Goal: Check status: Check status

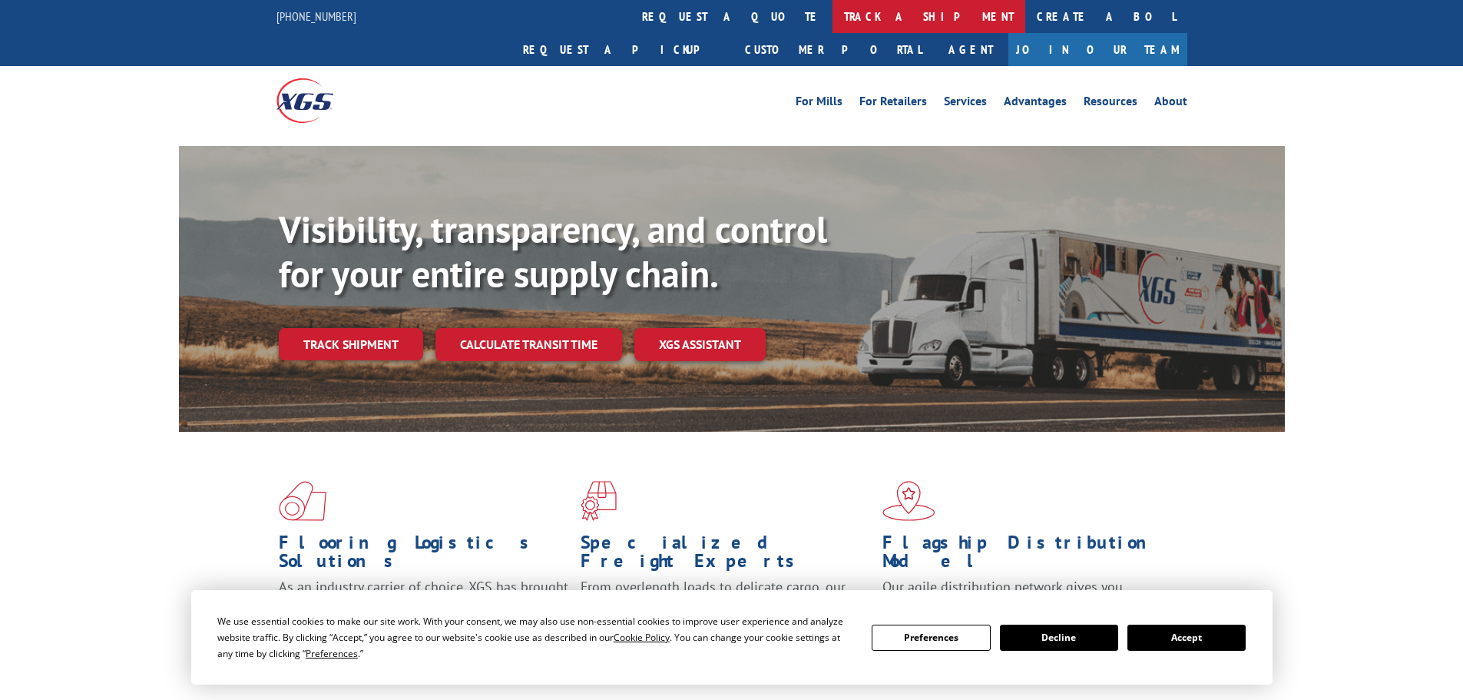
click at [833, 28] on link "track a shipment" at bounding box center [929, 16] width 193 height 33
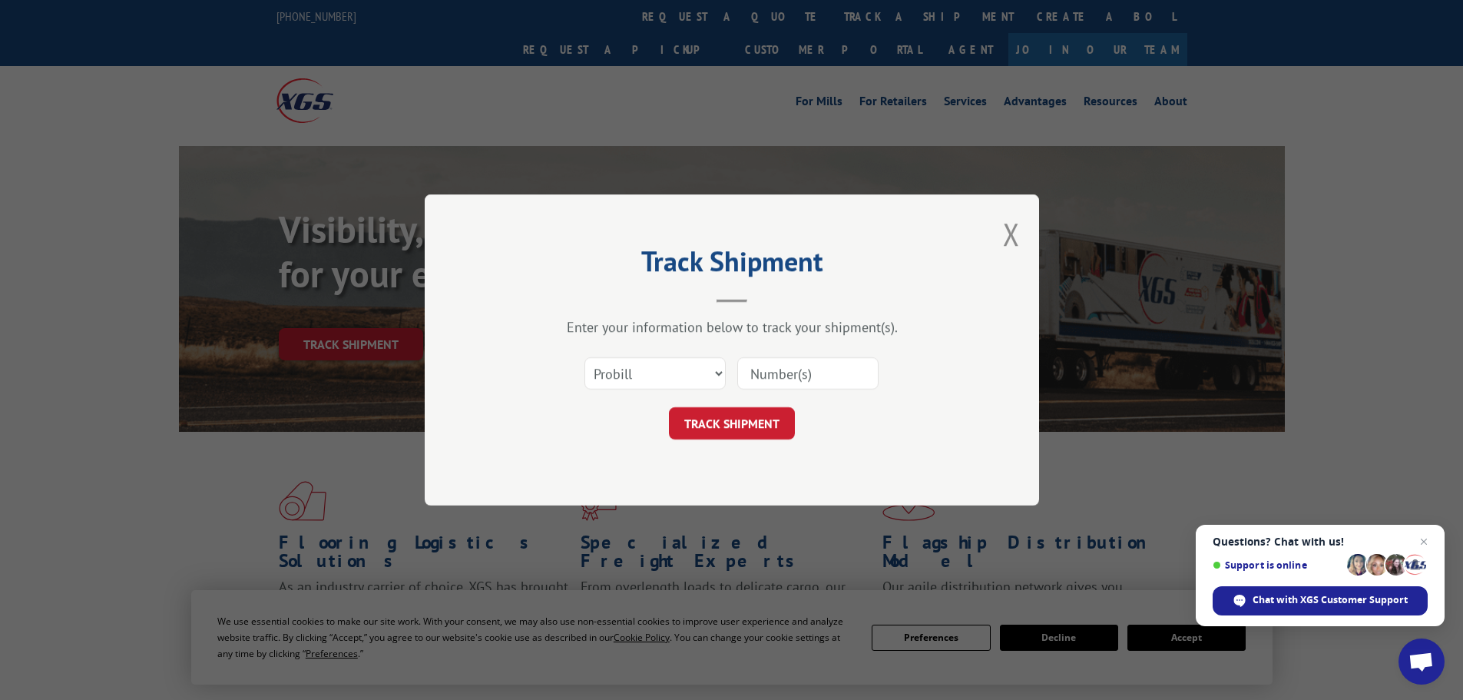
click at [827, 373] on input at bounding box center [807, 373] width 141 height 32
type input "17477596"
click at [669, 407] on button "TRACK SHIPMENT" at bounding box center [732, 423] width 126 height 32
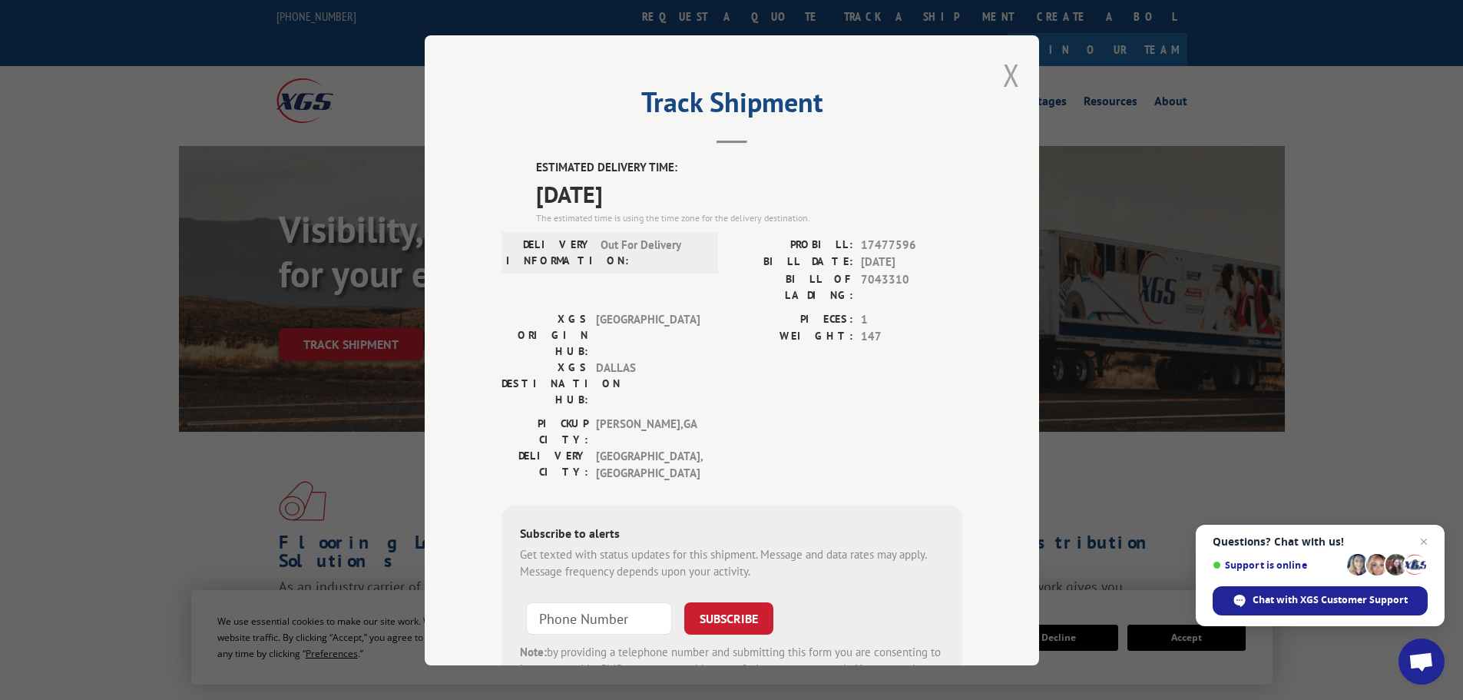
click at [1003, 81] on button "Close modal" at bounding box center [1011, 75] width 17 height 41
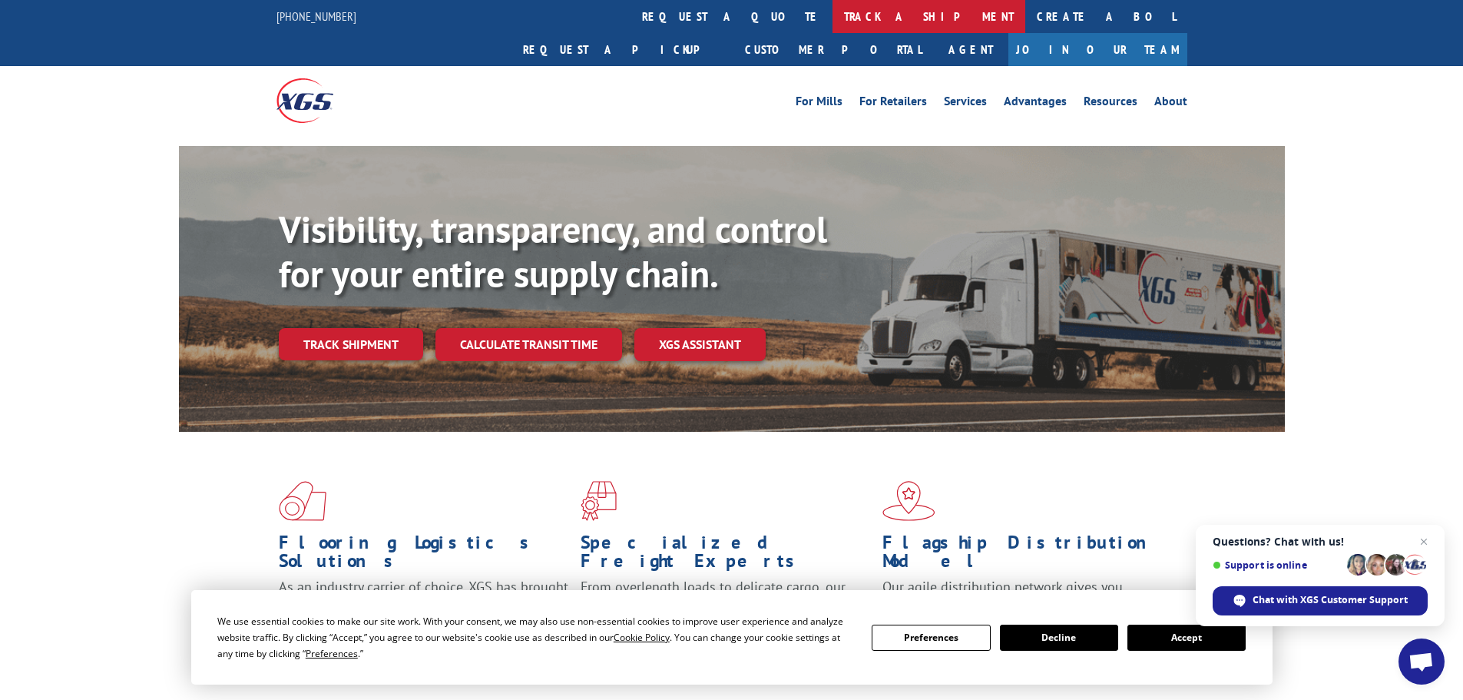
click at [833, 17] on link "track a shipment" at bounding box center [929, 16] width 193 height 33
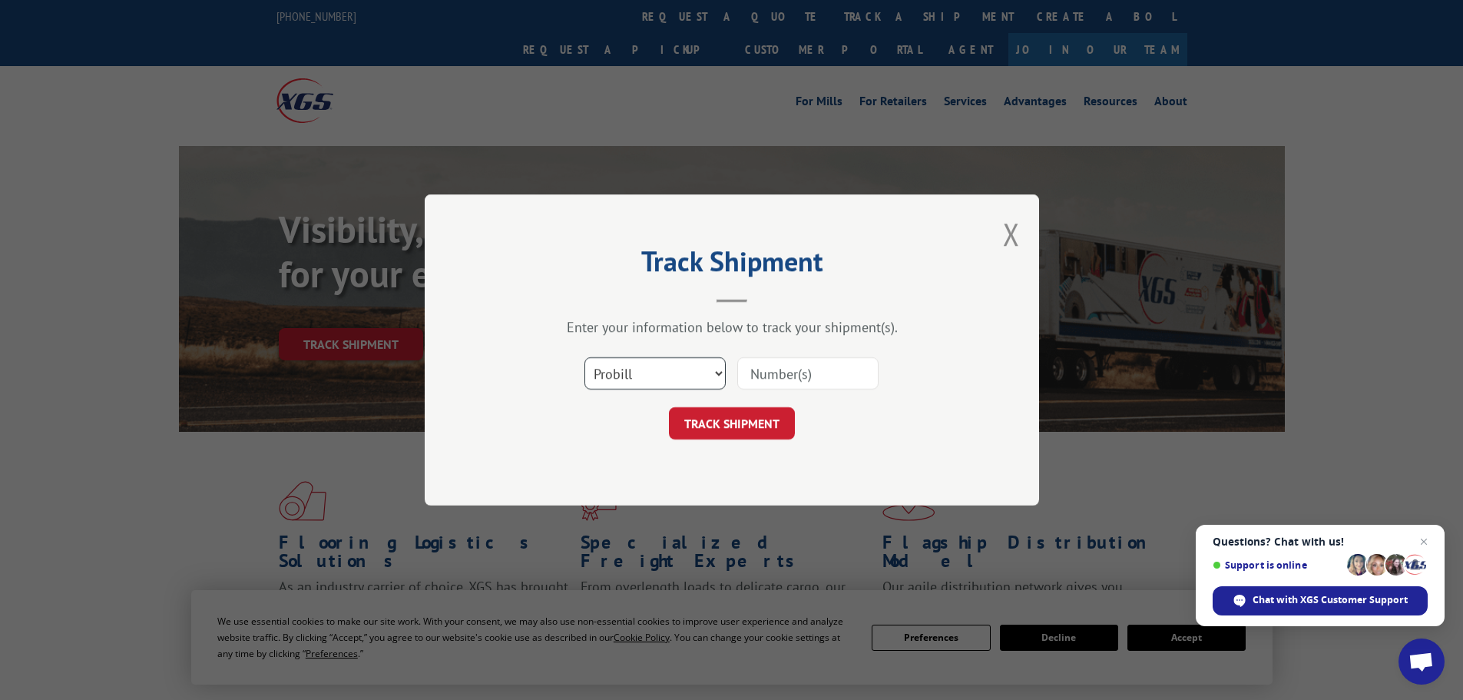
click at [677, 383] on select "Select category... Probill BOL PO" at bounding box center [655, 373] width 141 height 32
select select "bol"
click at [585, 357] on select "Select category... Probill BOL PO" at bounding box center [655, 373] width 141 height 32
click at [797, 381] on input at bounding box center [807, 373] width 141 height 32
type input "5499558"
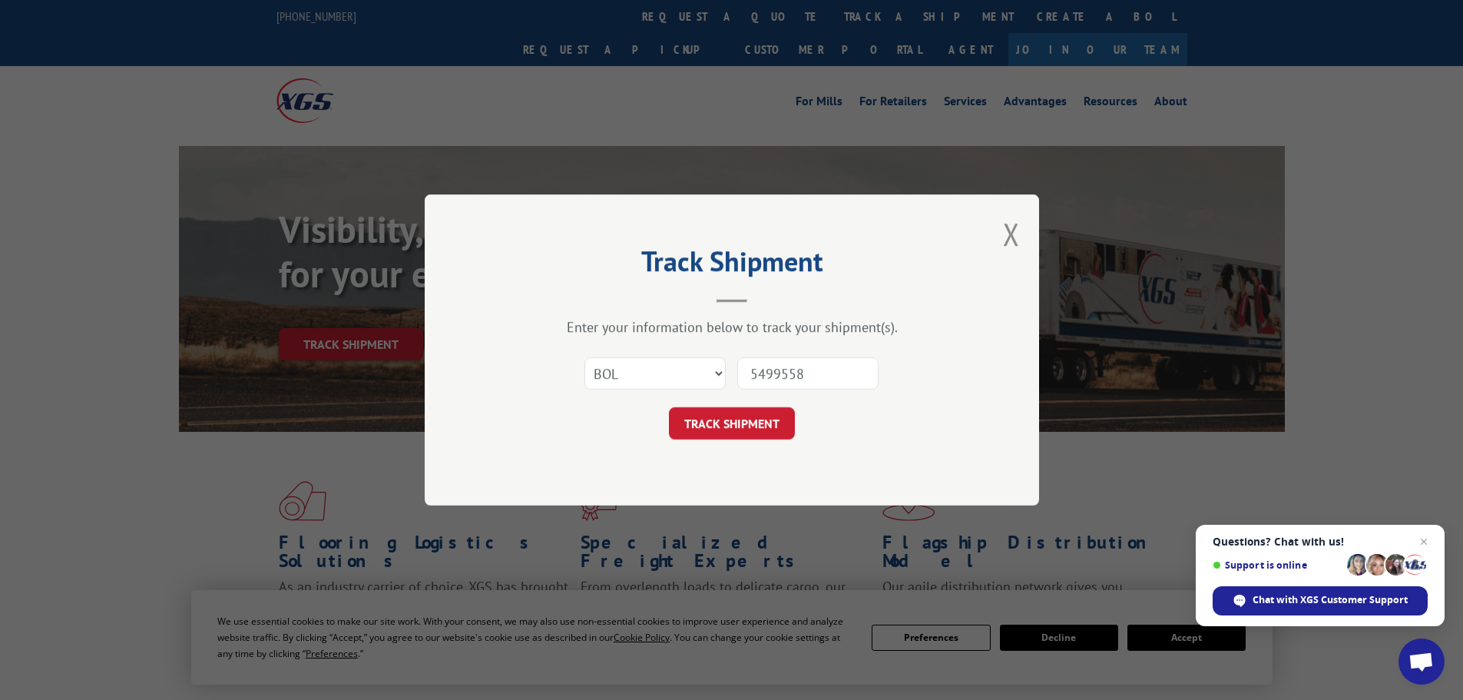
click at [669, 407] on button "TRACK SHIPMENT" at bounding box center [732, 423] width 126 height 32
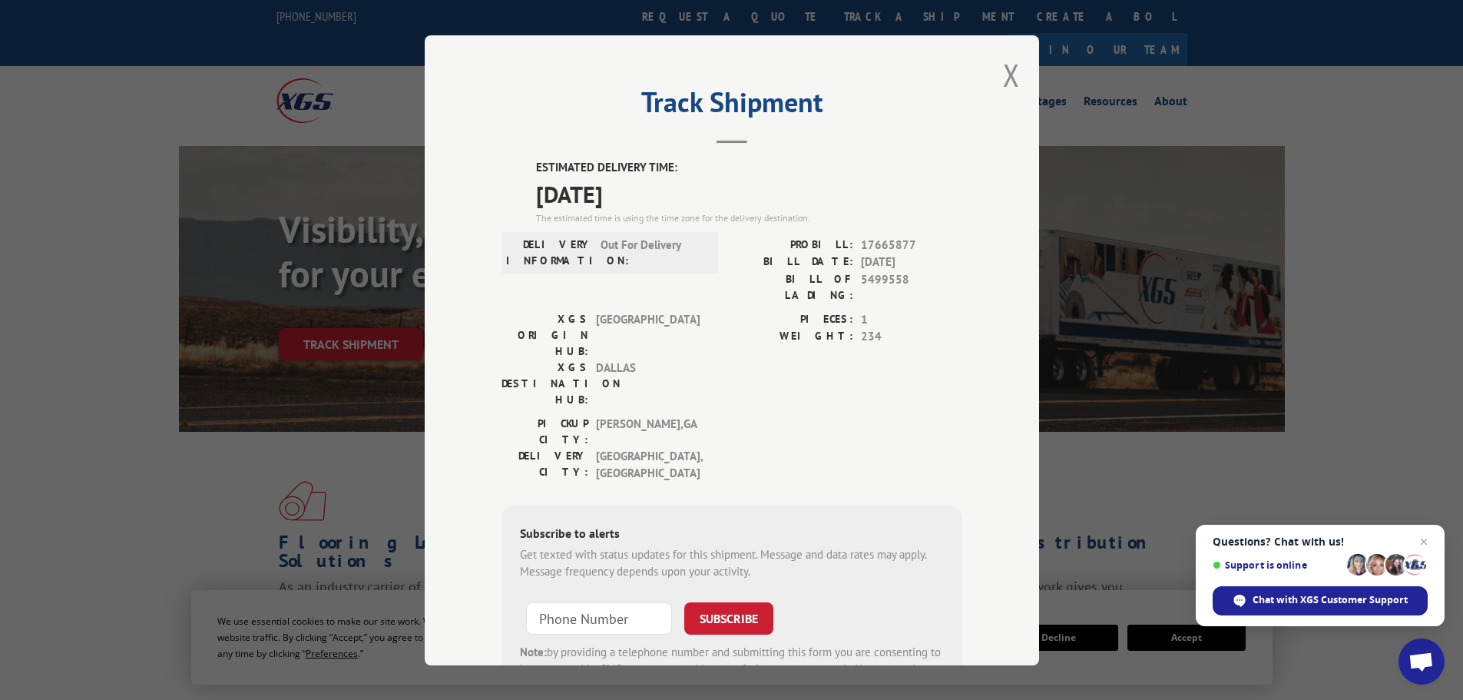
drag, startPoint x: 990, startPoint y: 80, endPoint x: 1016, endPoint y: 80, distance: 25.4
click at [1005, 80] on div "Track Shipment ESTIMATED DELIVERY TIME: [DATE] The estimated time is using the …" at bounding box center [732, 350] width 615 height 630
click at [1016, 80] on div "Track Shipment ESTIMATED DELIVERY TIME: [DATE] The estimated time is using the …" at bounding box center [732, 350] width 615 height 630
drag, startPoint x: 990, startPoint y: 85, endPoint x: 1004, endPoint y: 80, distance: 14.6
click at [995, 84] on div "Track Shipment ESTIMATED DELIVERY TIME: [DATE] The estimated time is using the …" at bounding box center [732, 350] width 615 height 630
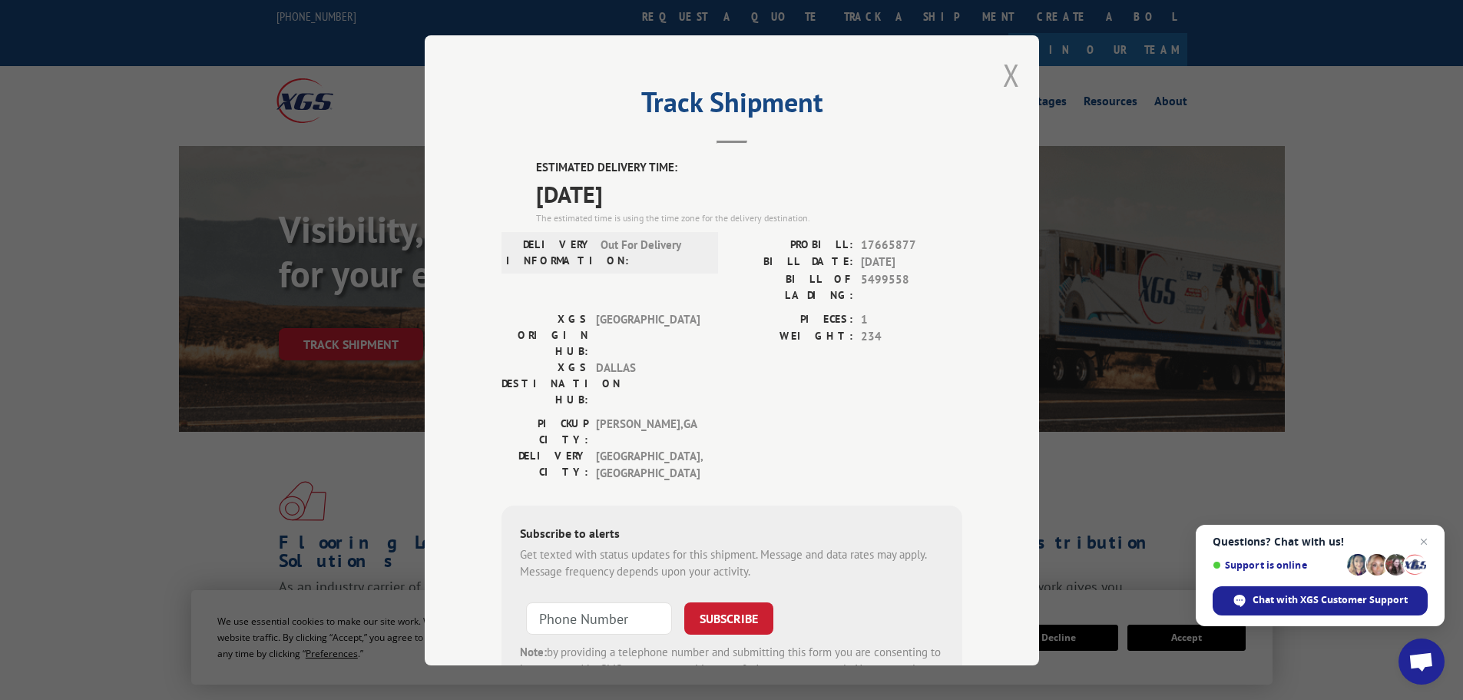
click at [1004, 80] on button "Close modal" at bounding box center [1011, 75] width 17 height 41
